Goal: Information Seeking & Learning: Learn about a topic

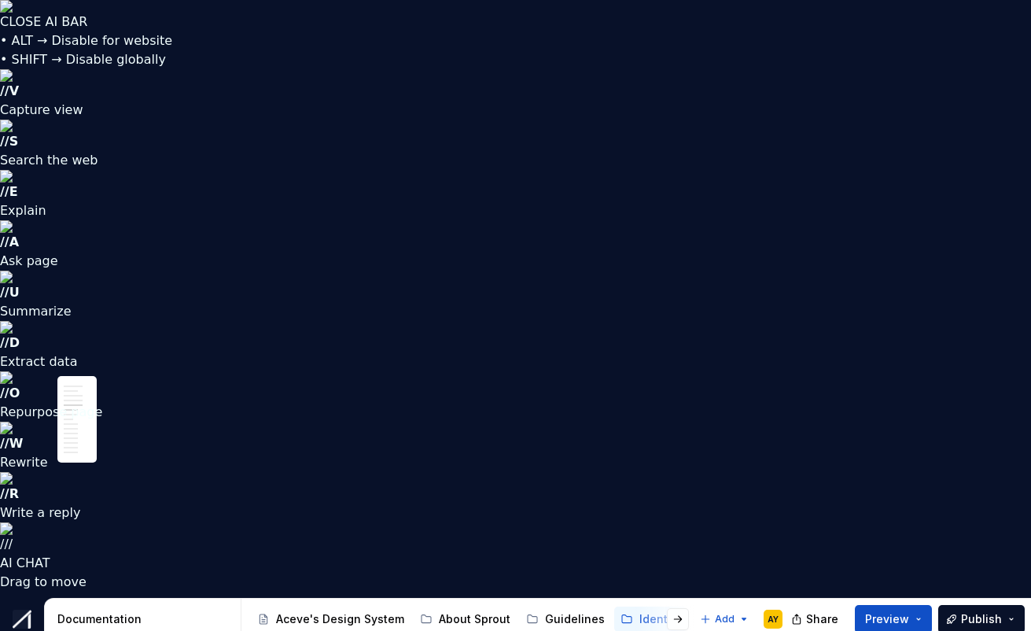
scroll to position [1351, 0]
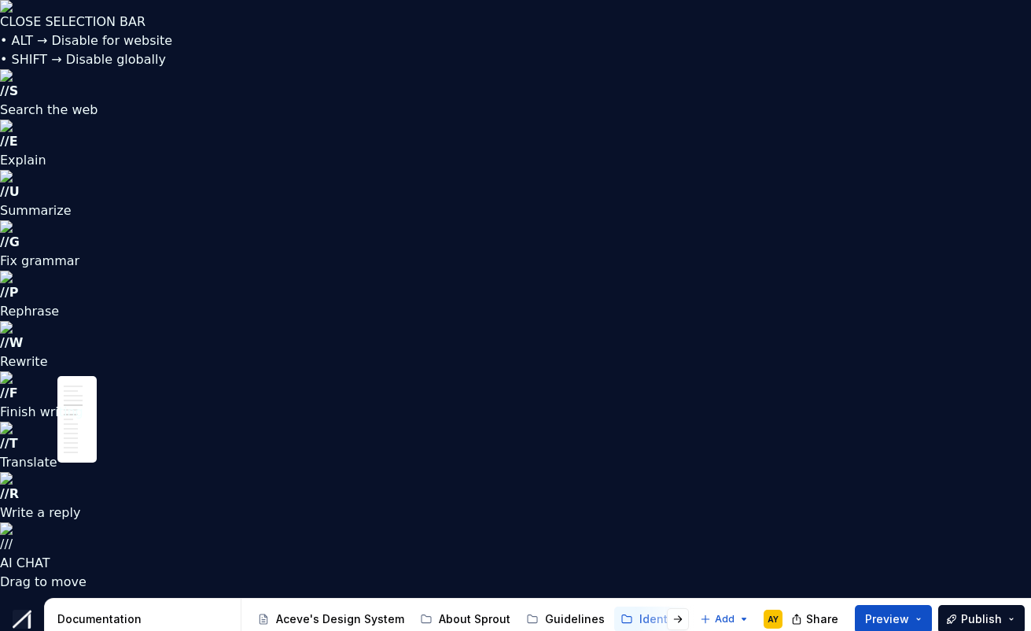
click at [278, 302] on html "CLOSE SELECTION BAR • ALT → Disable for website • SHIFT → Disable globally // S…" at bounding box center [515, 315] width 1031 height 631
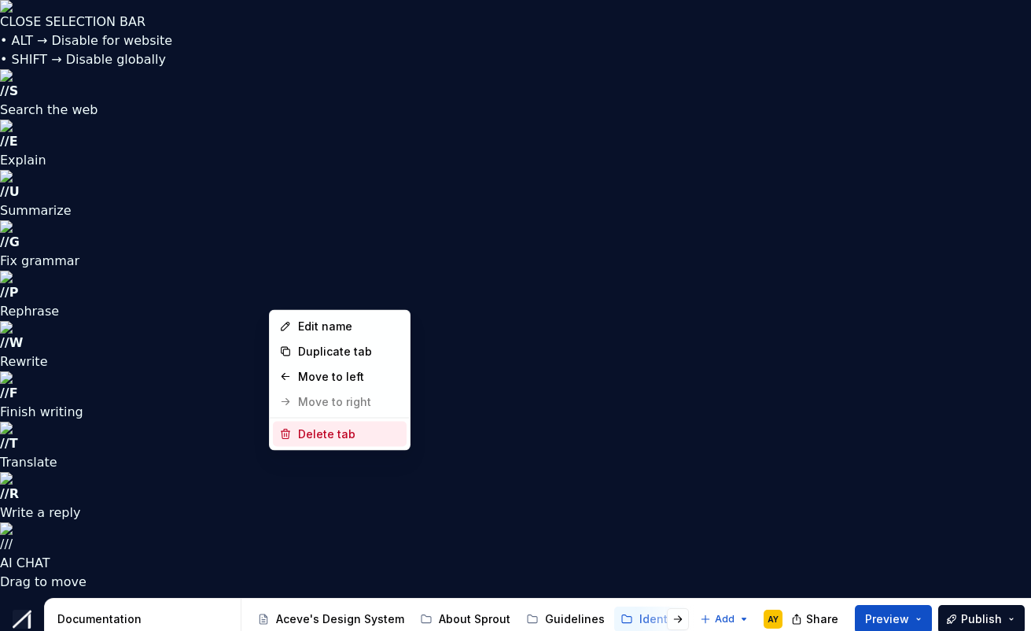
click at [308, 436] on div "Delete tab" at bounding box center [349, 434] width 102 height 16
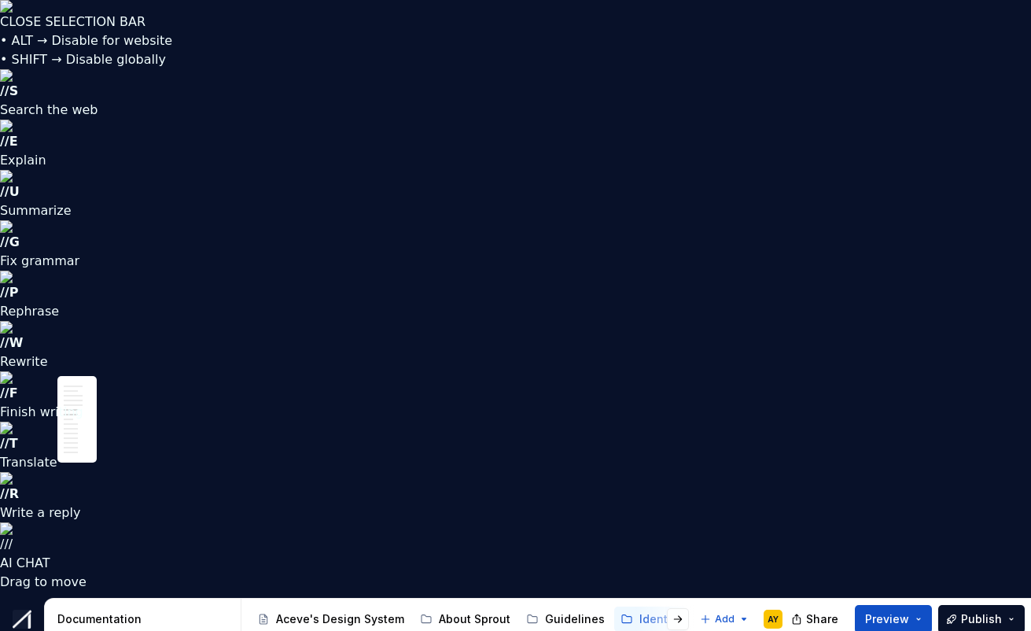
scroll to position [1578, 0]
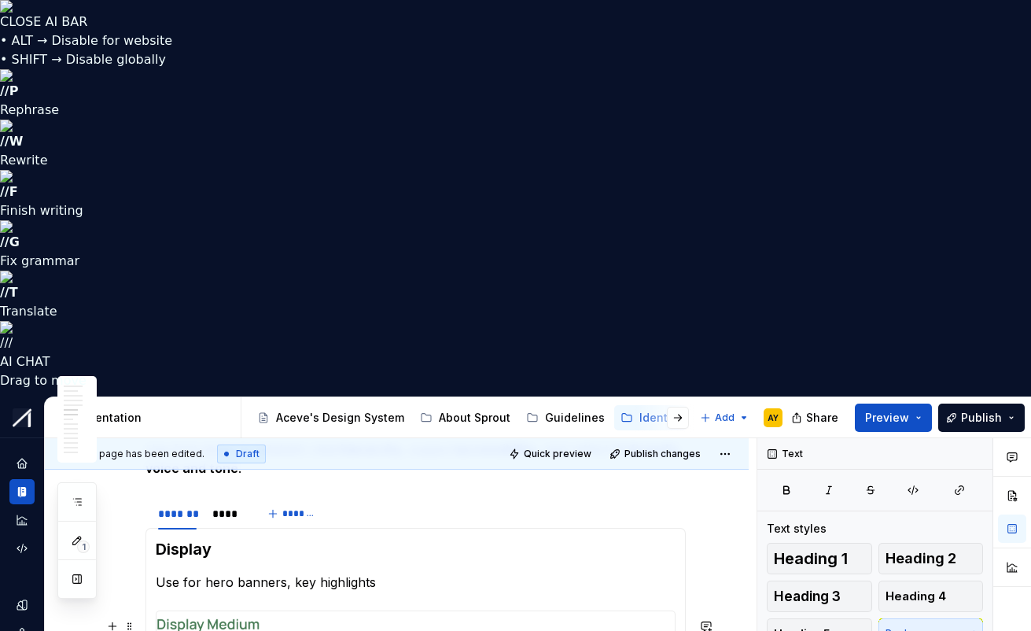
scroll to position [1534, 0]
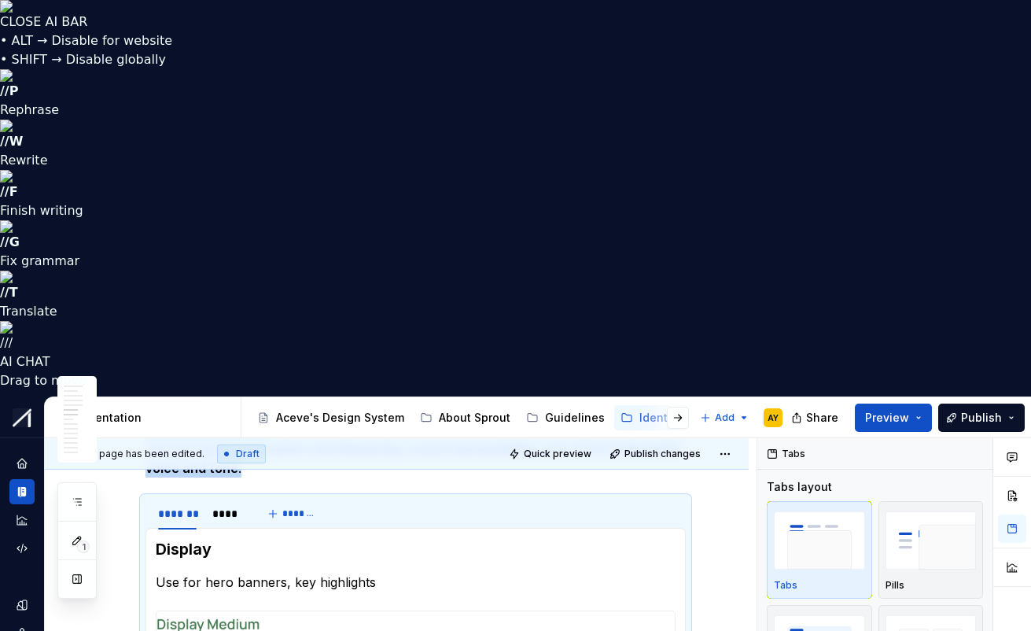
scroll to position [2003, 0]
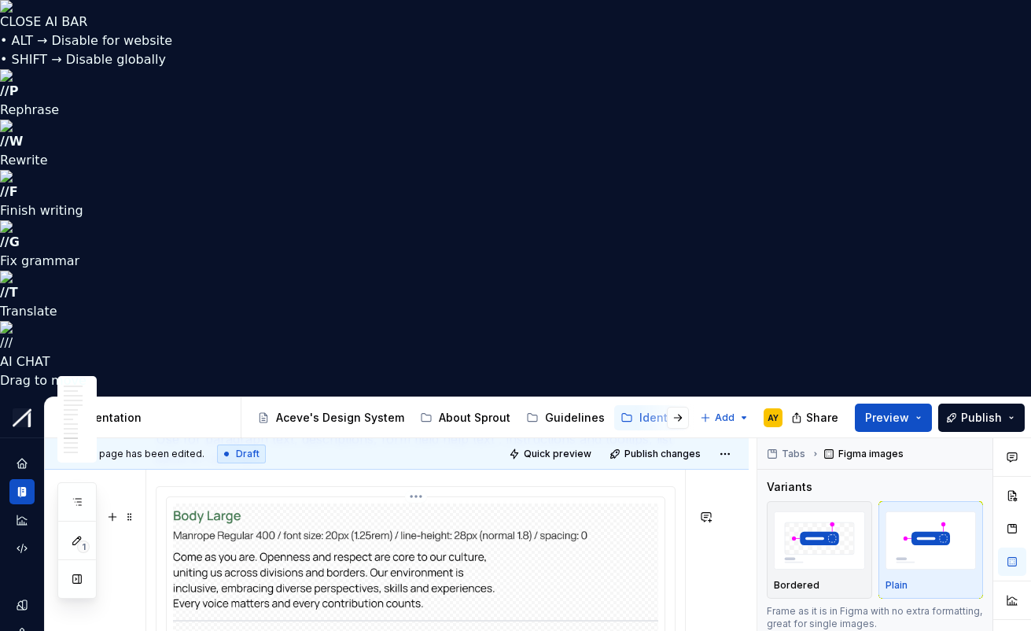
scroll to position [3572, 0]
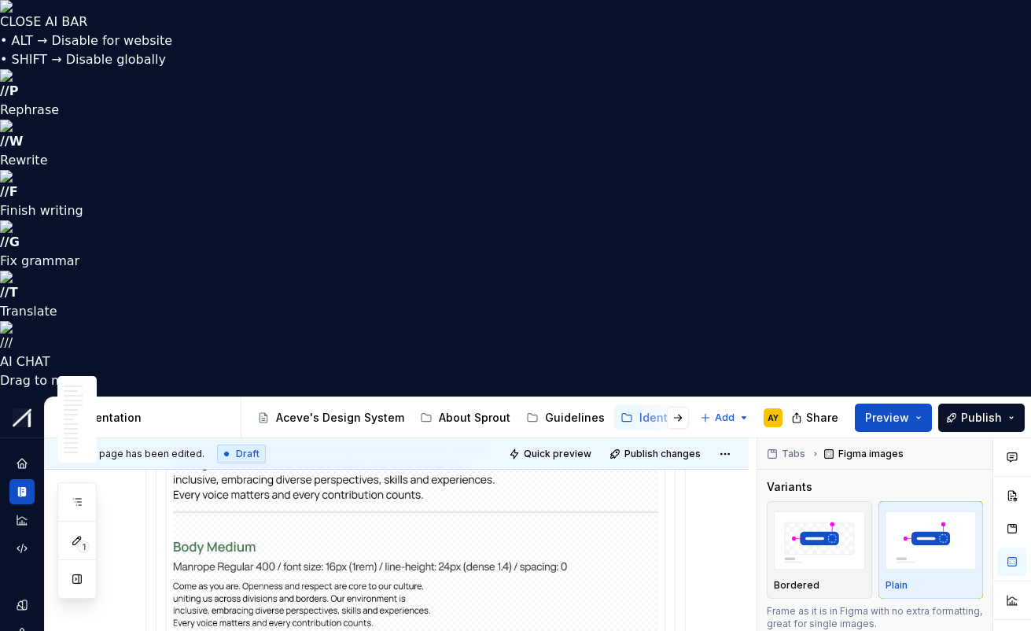
click at [567, 447] on span "Quick preview" at bounding box center [558, 453] width 68 height 13
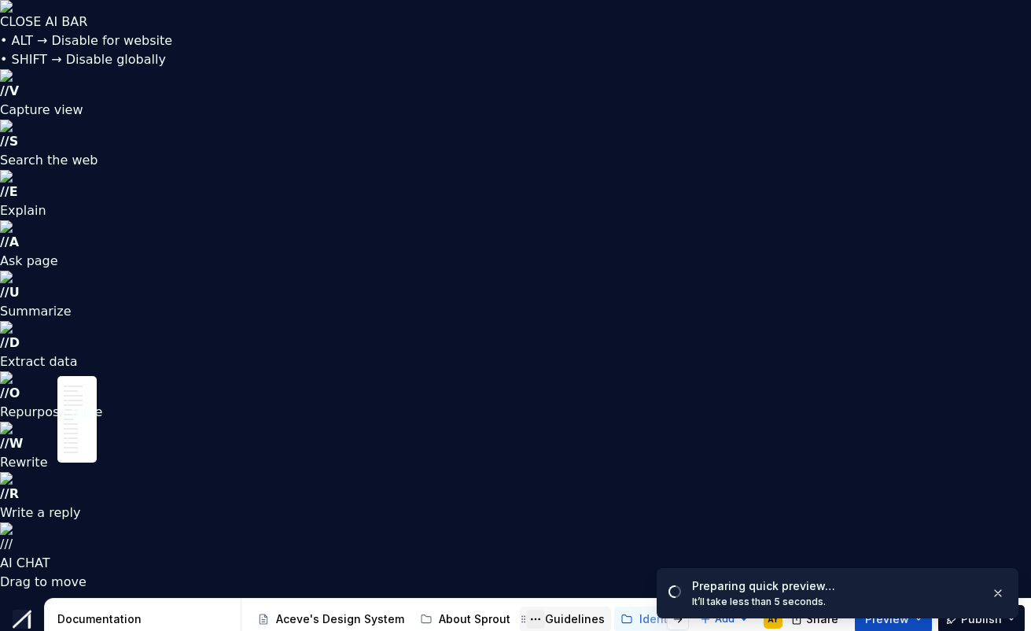
type textarea "*"
